Goal: Information Seeking & Learning: Learn about a topic

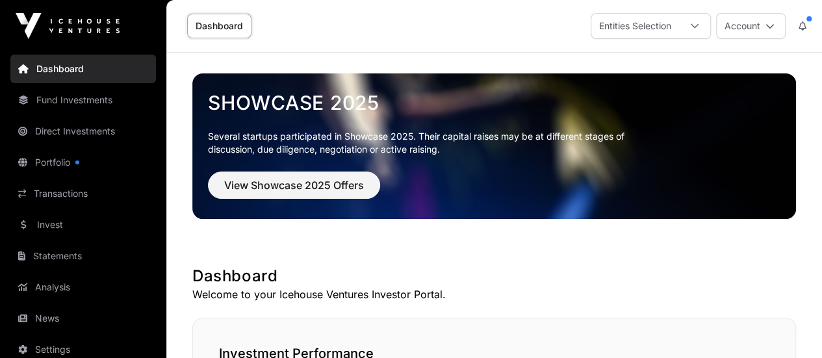
click at [79, 186] on link "Transactions" at bounding box center [82, 193] width 145 height 29
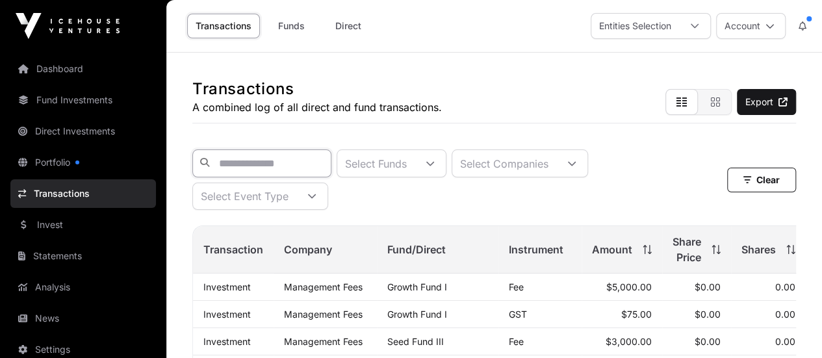
click at [304, 164] on input "text" at bounding box center [261, 163] width 139 height 28
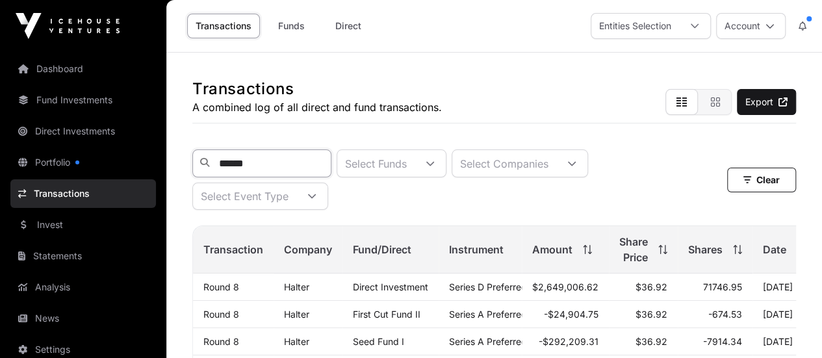
type input "******"
click at [60, 166] on link "Portfolio" at bounding box center [82, 162] width 145 height 29
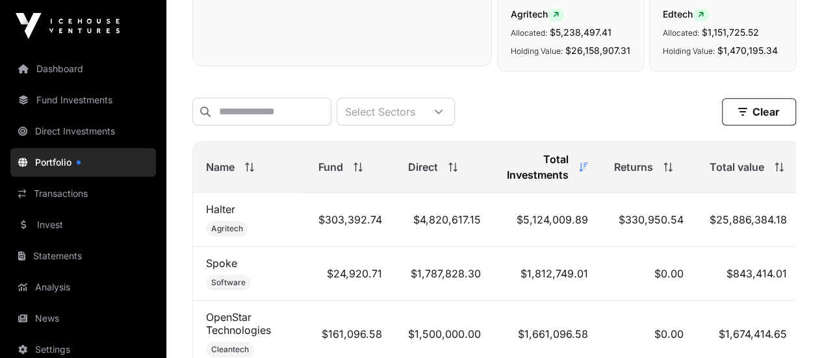
scroll to position [585, 0]
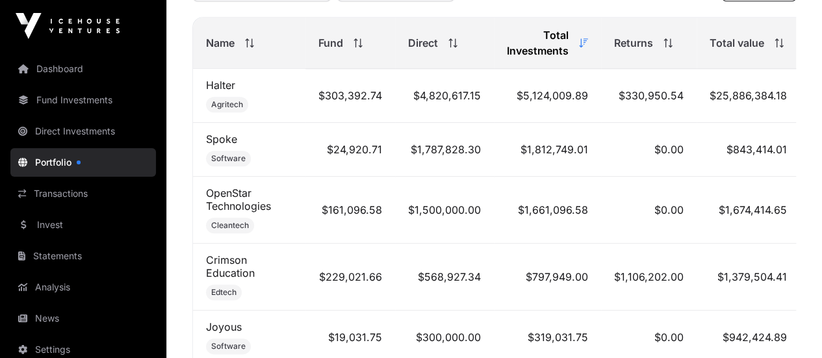
click at [220, 88] on link "Halter" at bounding box center [220, 85] width 29 height 13
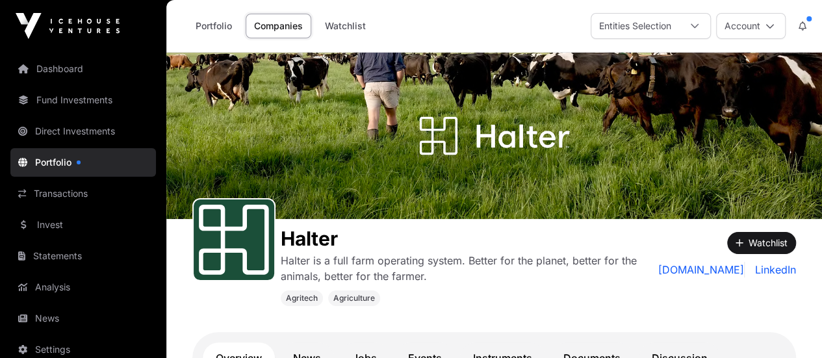
click at [319, 342] on link "News" at bounding box center [307, 357] width 54 height 31
click at [495, 288] on div "Halter Halter is a full farm operating system. Better for the planet, better fo…" at bounding box center [463, 266] width 364 height 79
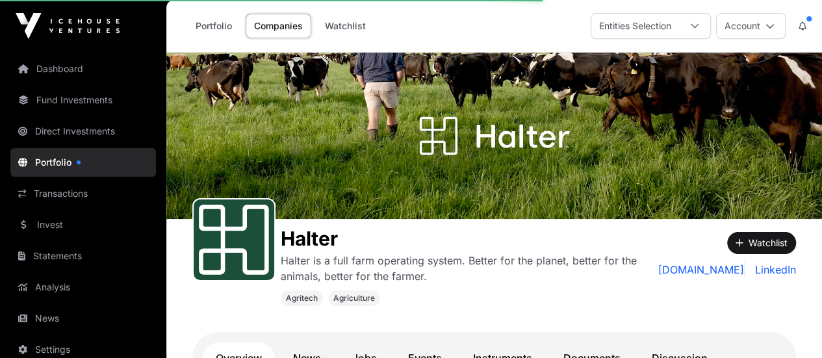
scroll to position [130, 0]
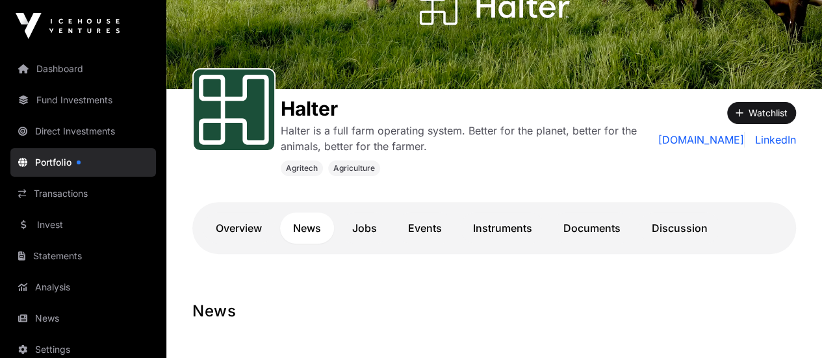
click at [490, 233] on link "Instruments" at bounding box center [502, 227] width 85 height 31
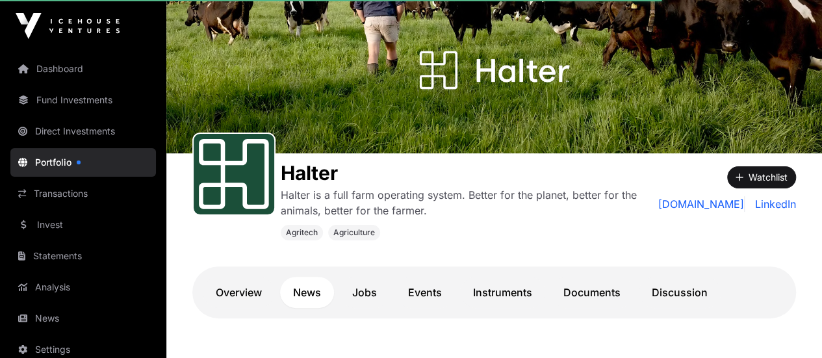
scroll to position [130, 0]
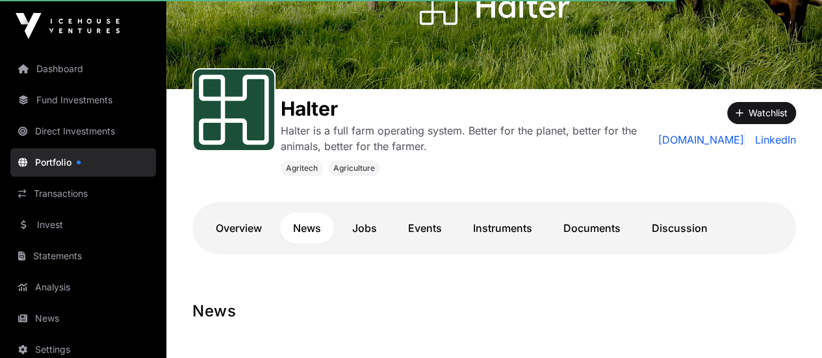
click at [499, 228] on link "Instruments" at bounding box center [502, 227] width 85 height 31
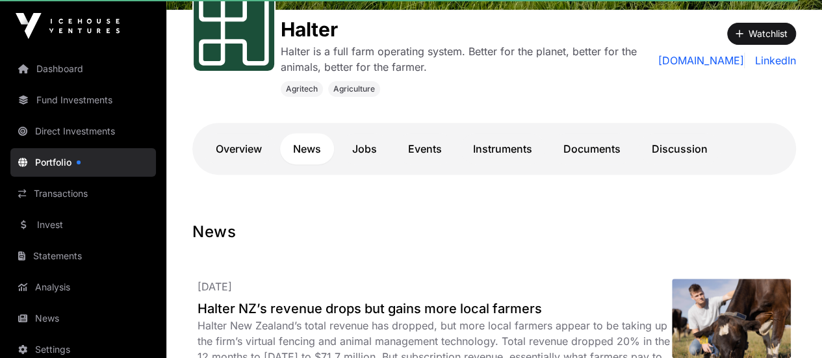
scroll to position [195, 0]
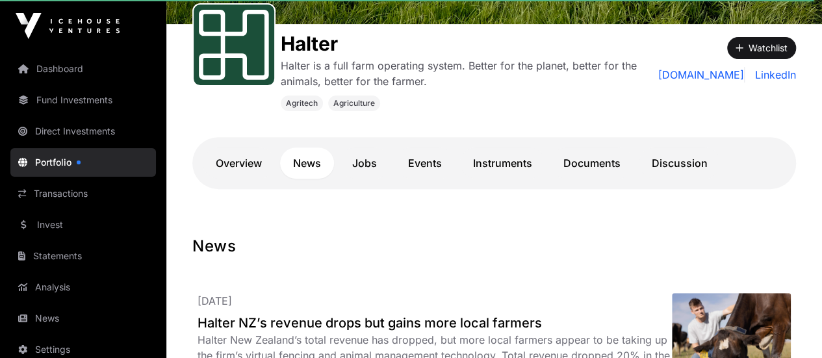
click at [492, 168] on link "Instruments" at bounding box center [502, 162] width 85 height 31
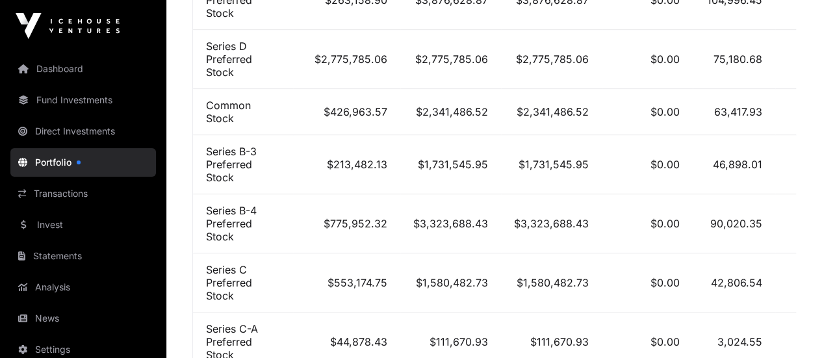
scroll to position [714, 0]
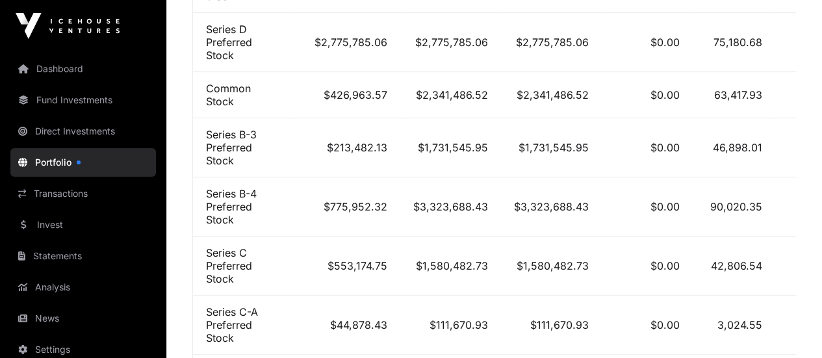
click at [794, 261] on icon "Row Collapsed" at bounding box center [798, 265] width 9 height 9
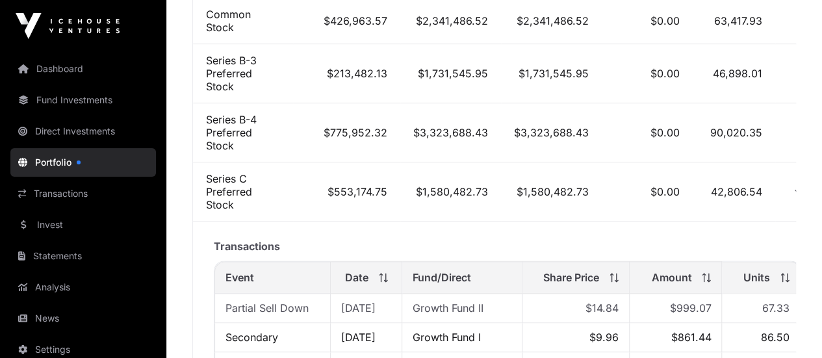
scroll to position [909, 0]
